Goal: Task Accomplishment & Management: Complete application form

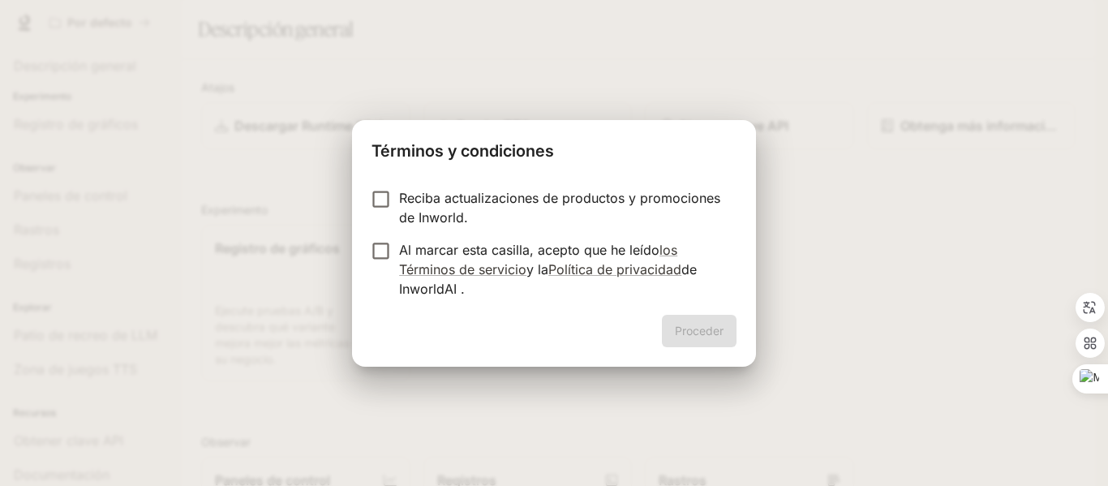
click at [529, 212] on p "Reciba actualizaciones de productos y promociones de Inworld." at bounding box center [561, 207] width 324 height 39
click at [528, 266] on font "y la" at bounding box center [537, 269] width 22 height 16
drag, startPoint x: 650, startPoint y: 225, endPoint x: 662, endPoint y: 235, distance: 15.6
click at [651, 225] on p "Reciba actualizaciones de productos y promociones de Inworld." at bounding box center [561, 207] width 324 height 39
click at [706, 330] on font "Proceder" at bounding box center [699, 331] width 49 height 14
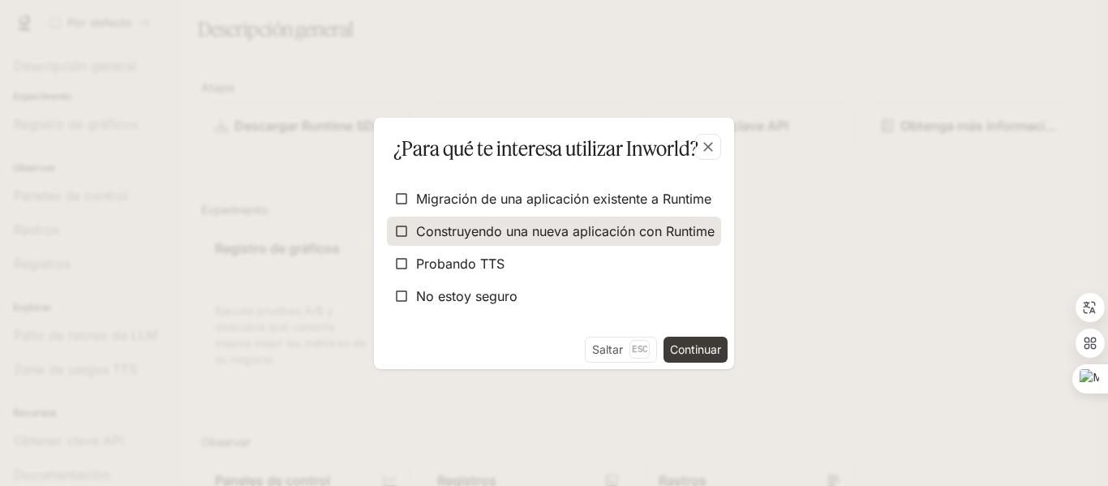
click at [583, 231] on font "Construyendo una nueva aplicación con Runtime" at bounding box center [565, 231] width 298 height 16
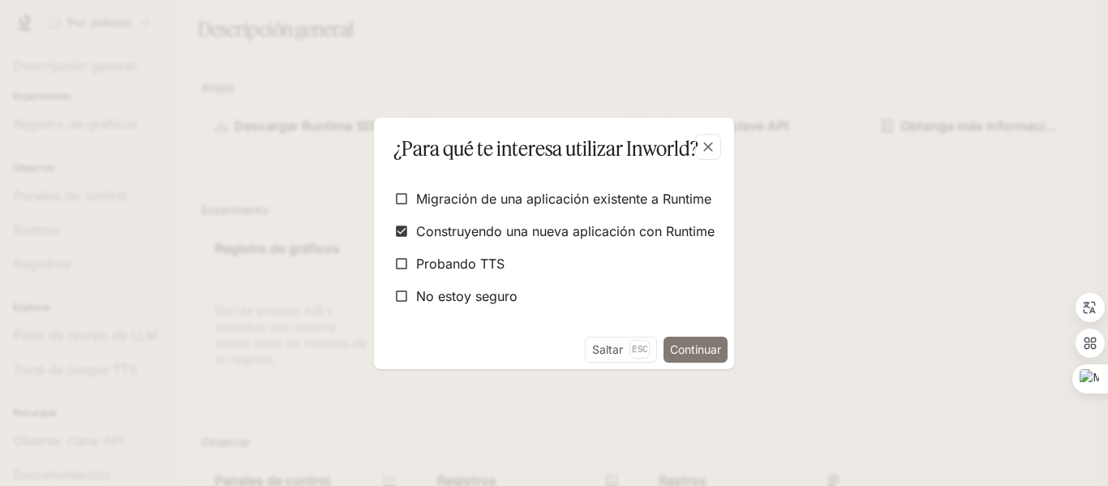
click at [697, 345] on font "Continuar" at bounding box center [695, 349] width 51 height 14
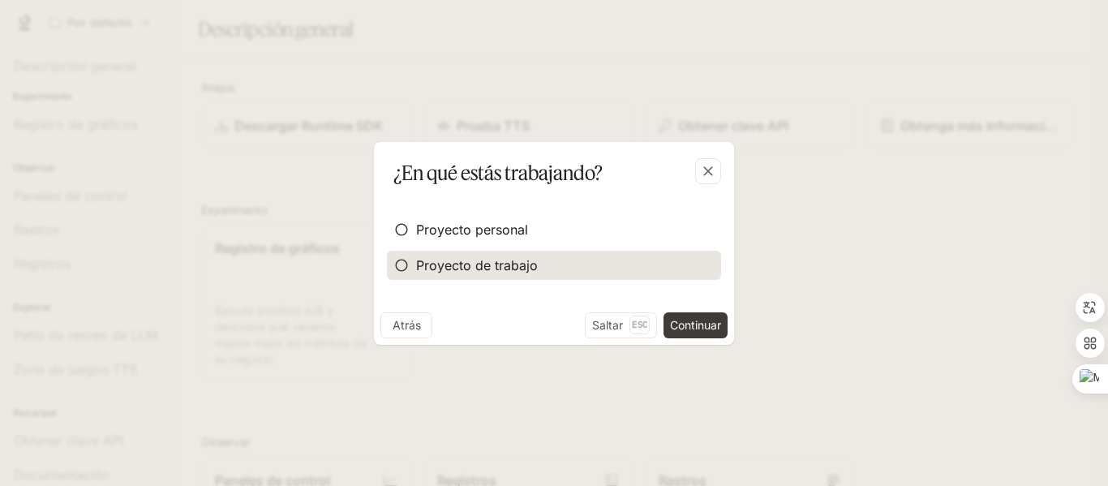
drag, startPoint x: 491, startPoint y: 243, endPoint x: 660, endPoint y: 255, distance: 169.1
click at [492, 243] on label "Proyecto personal" at bounding box center [554, 229] width 334 height 29
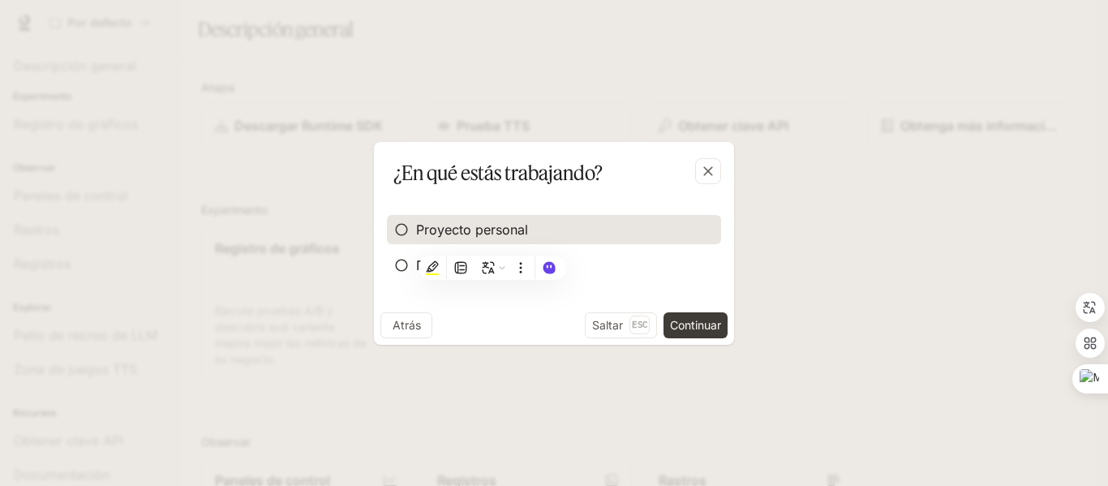
click at [621, 240] on label "Proyecto personal" at bounding box center [554, 229] width 334 height 29
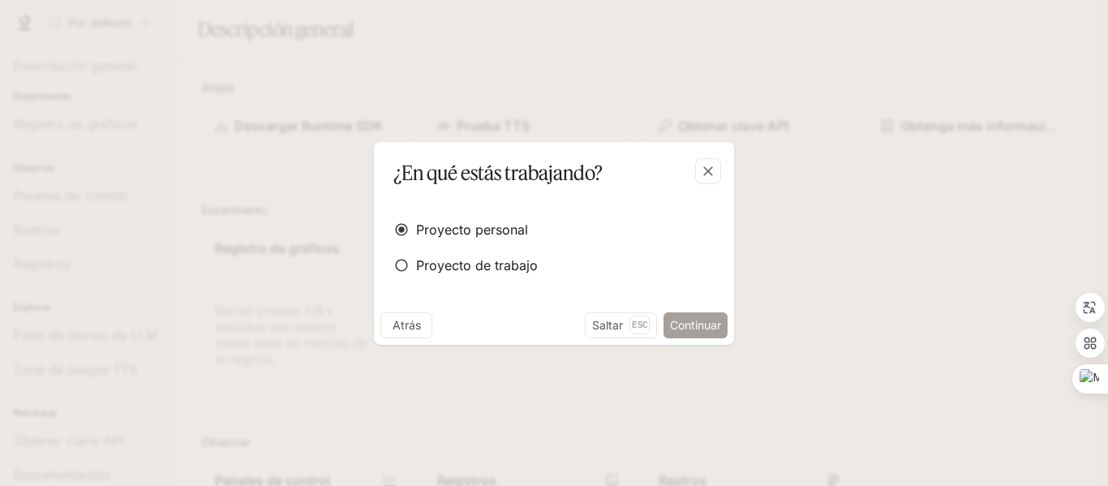
click at [697, 327] on font "Continuar" at bounding box center [695, 325] width 51 height 14
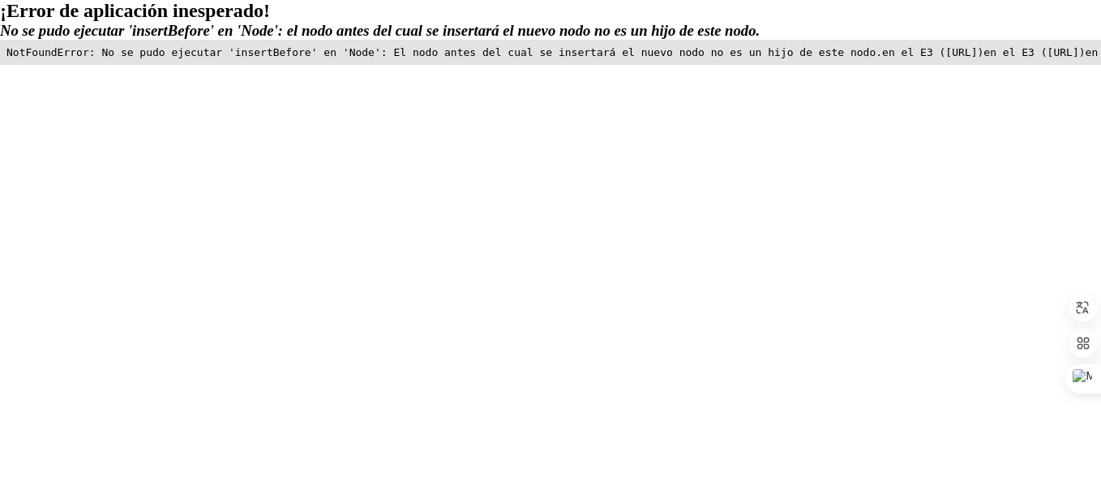
click at [324, 35] on font "No se pudo ejecutar 'insertBefore' en 'Node': el nodo antes del cual se inserta…" at bounding box center [380, 30] width 760 height 17
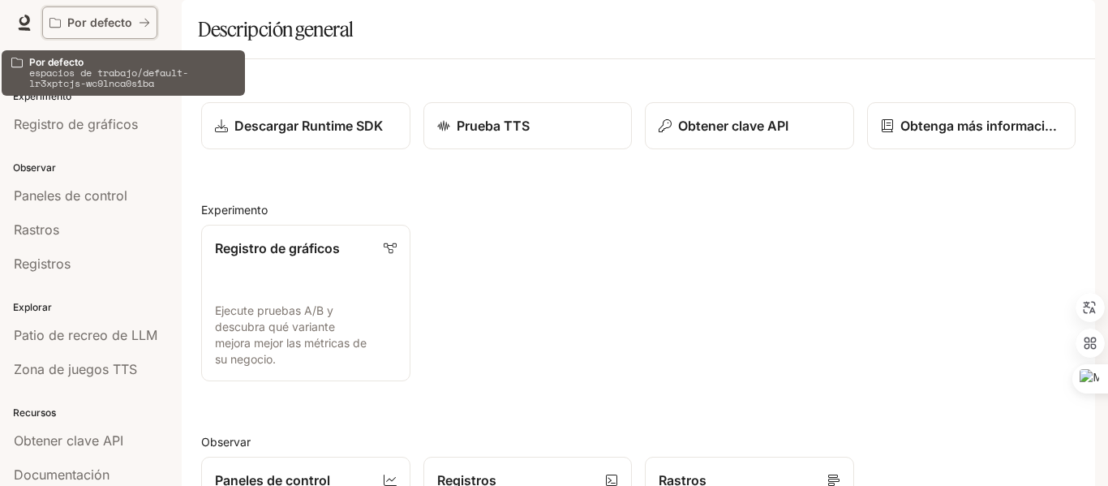
click at [127, 27] on font "Por defecto" at bounding box center [99, 22] width 65 height 14
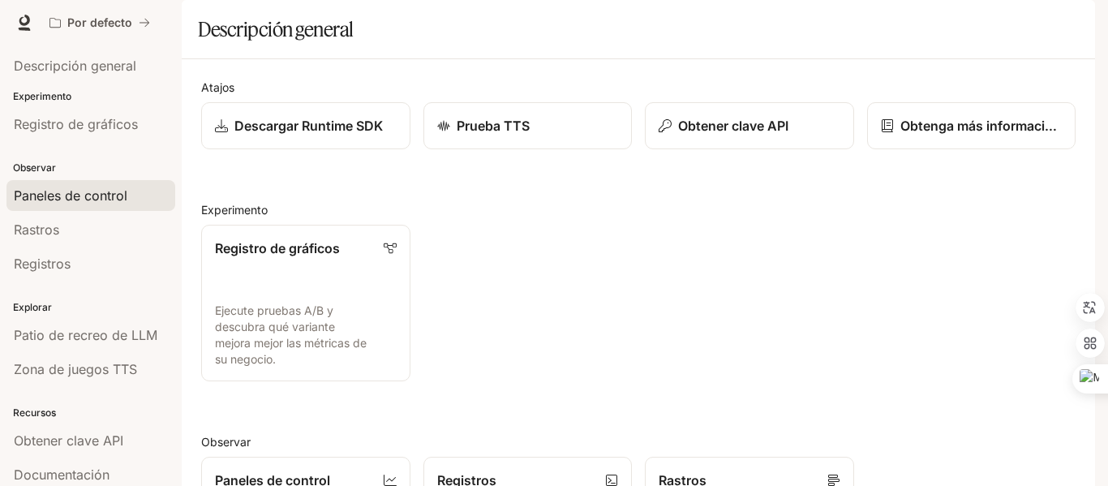
click at [105, 198] on font "Paneles de control" at bounding box center [71, 195] width 114 height 16
